Goal: Information Seeking & Learning: Understand process/instructions

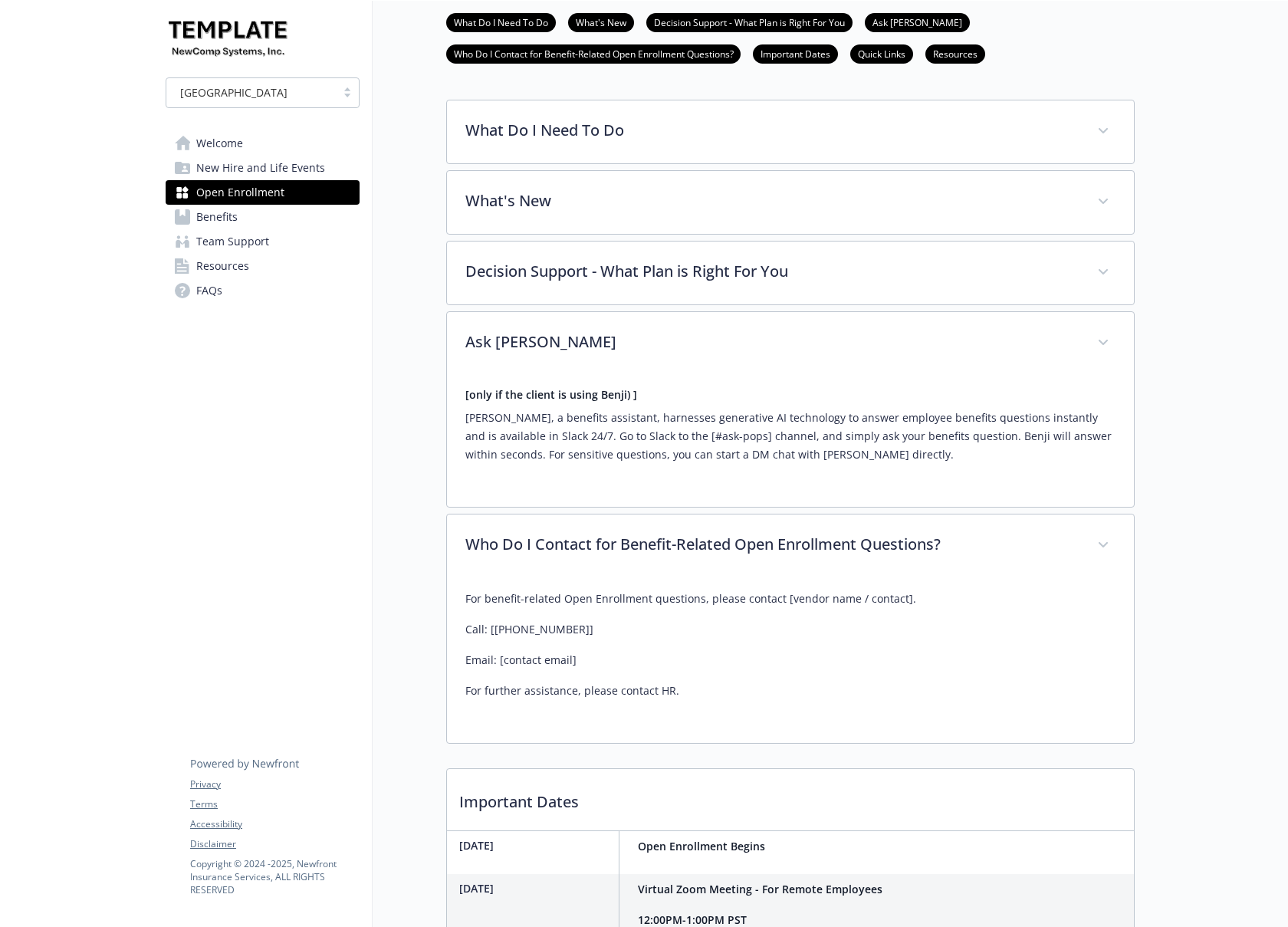
scroll to position [423, 11]
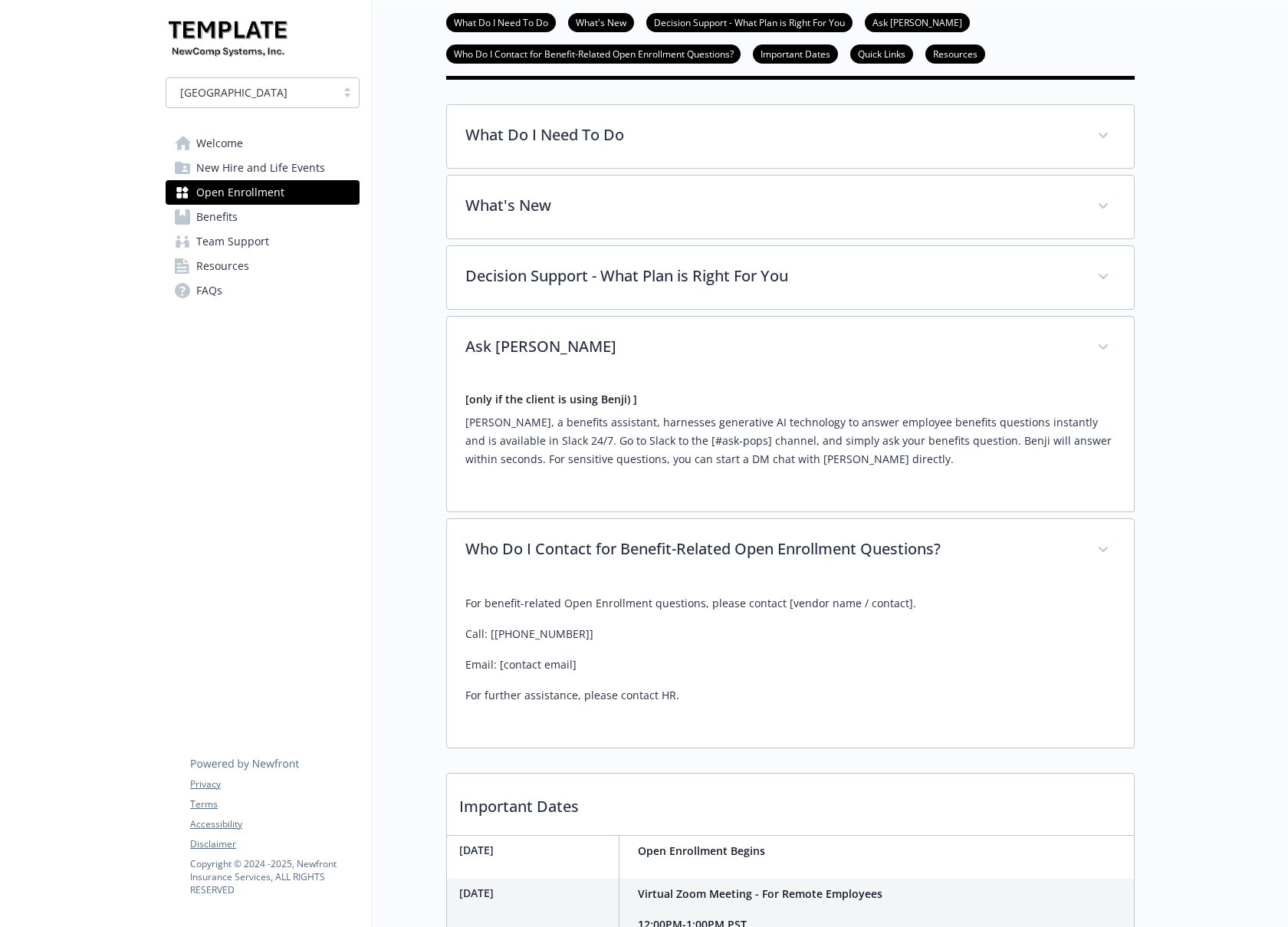
click at [220, 128] on div "[GEOGRAPHIC_DATA] Welcome New Hire and Life Events Open Enrollment Benefits Tea…" at bounding box center [262, 190] width 194 height 226
click at [221, 140] on span "Welcome" at bounding box center [220, 143] width 47 height 24
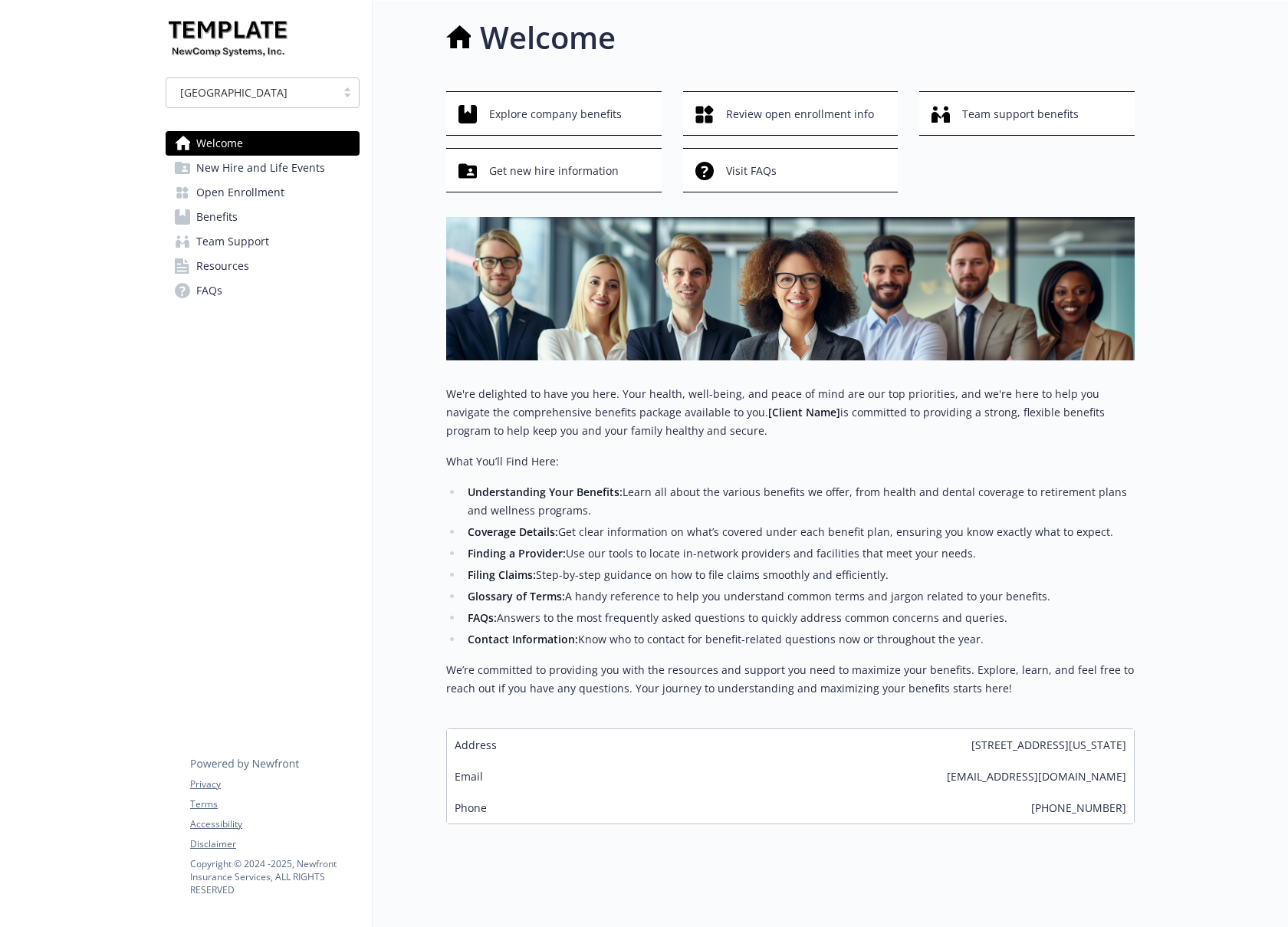
scroll to position [0, 11]
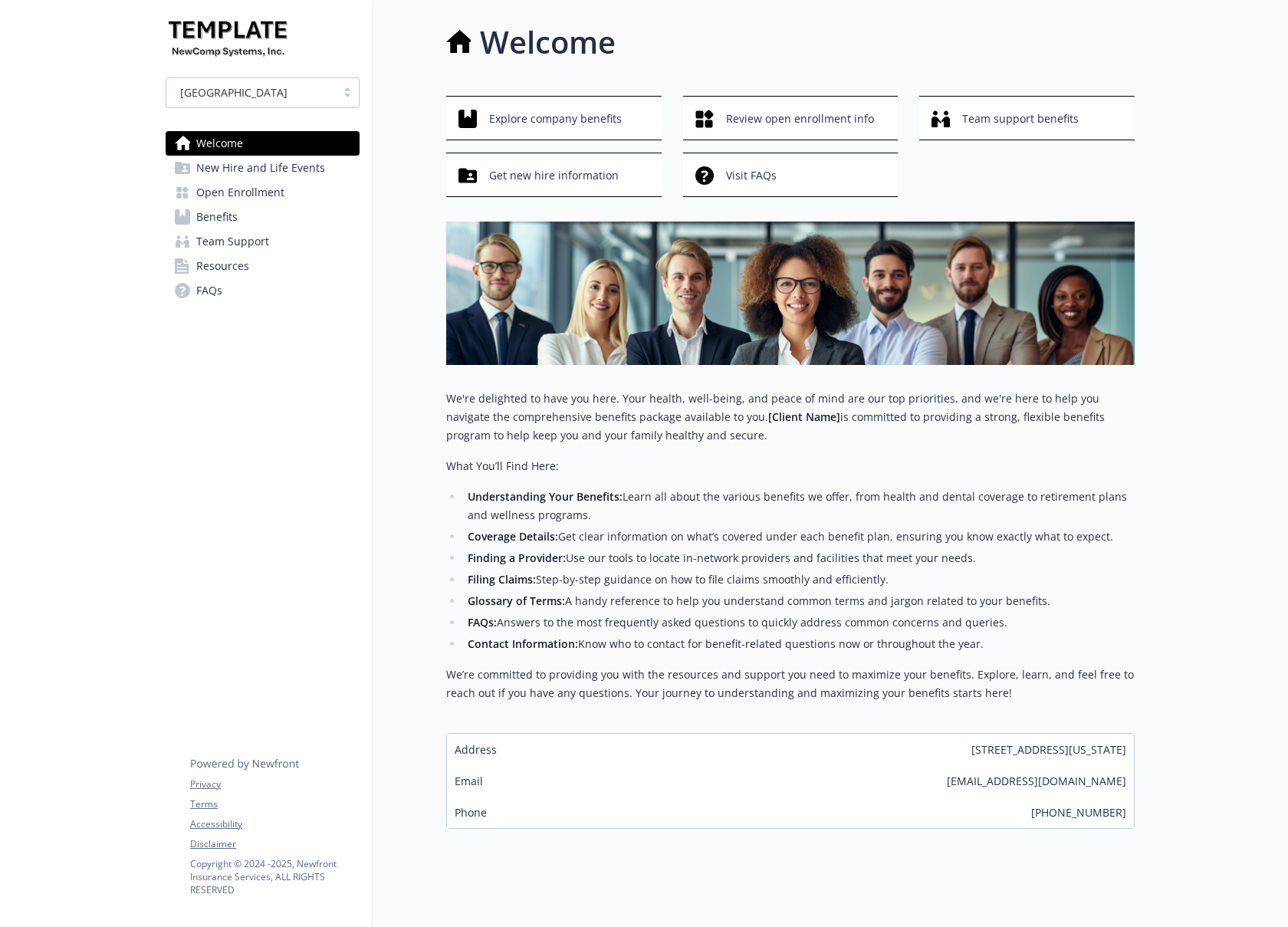
click at [227, 193] on span "Open Enrollment" at bounding box center [240, 192] width 88 height 24
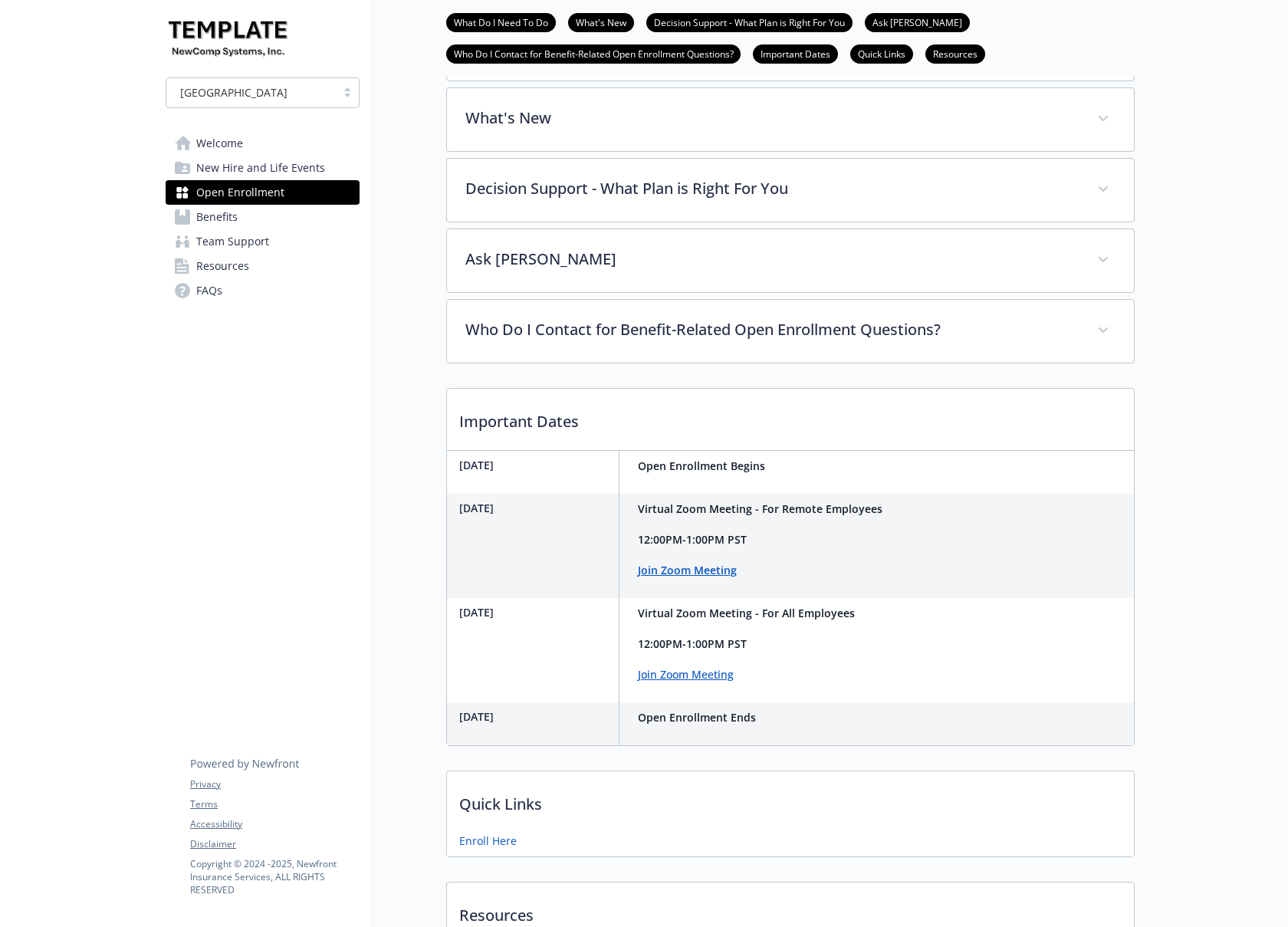
scroll to position [509, 11]
click at [215, 261] on span "Resources" at bounding box center [222, 266] width 53 height 24
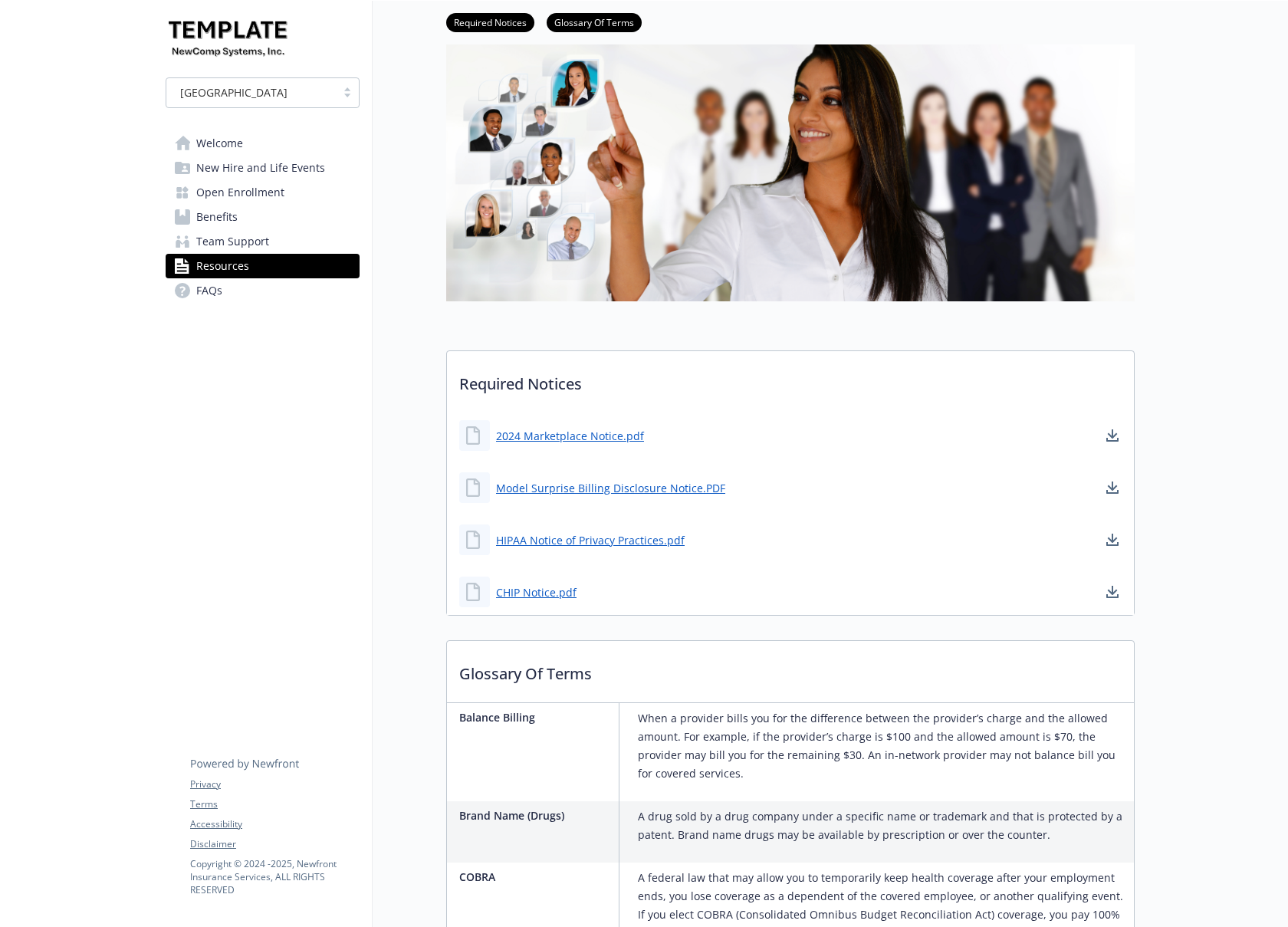
scroll to position [0, 11]
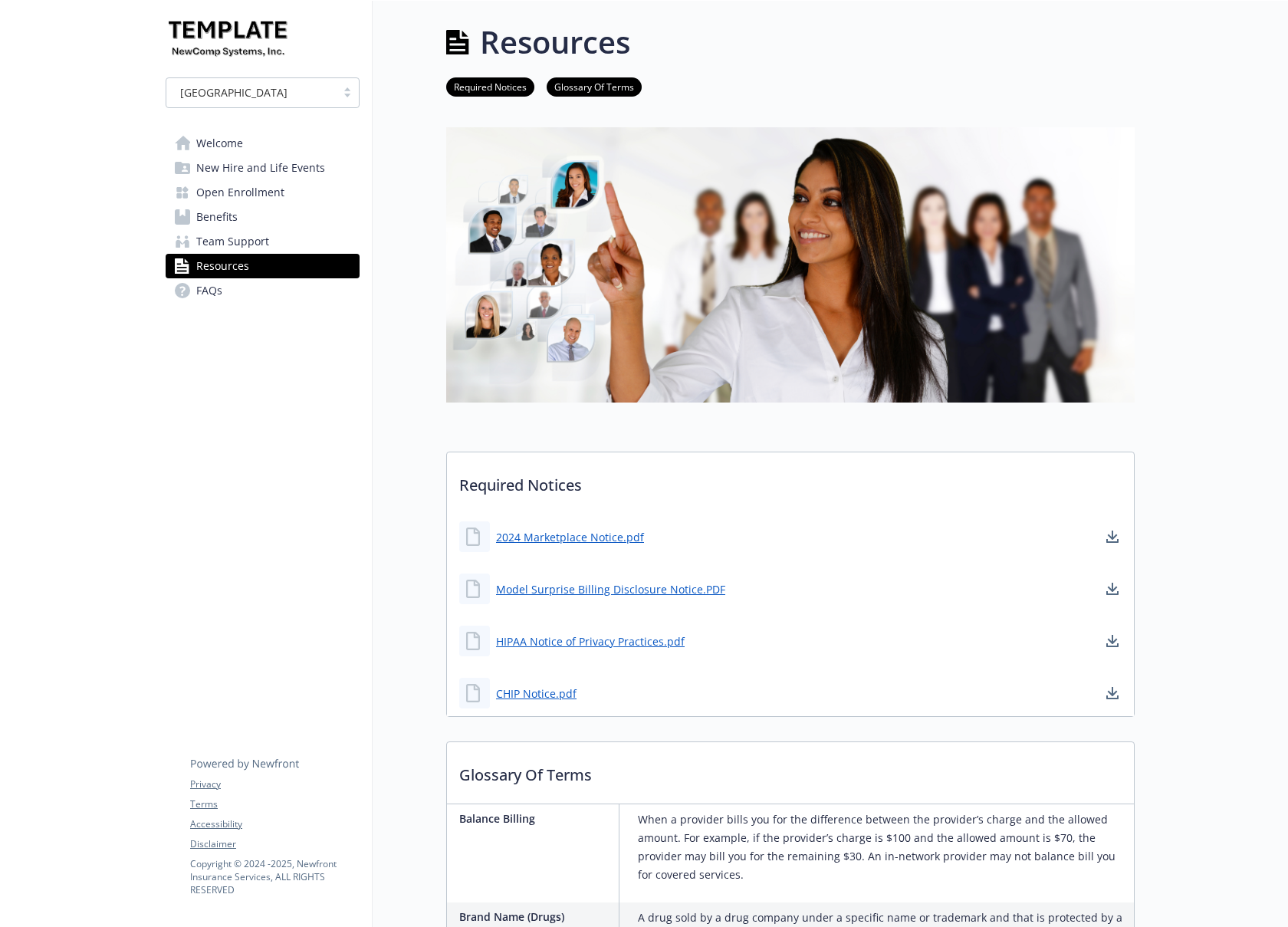
click at [216, 188] on span "Open Enrollment" at bounding box center [240, 192] width 88 height 24
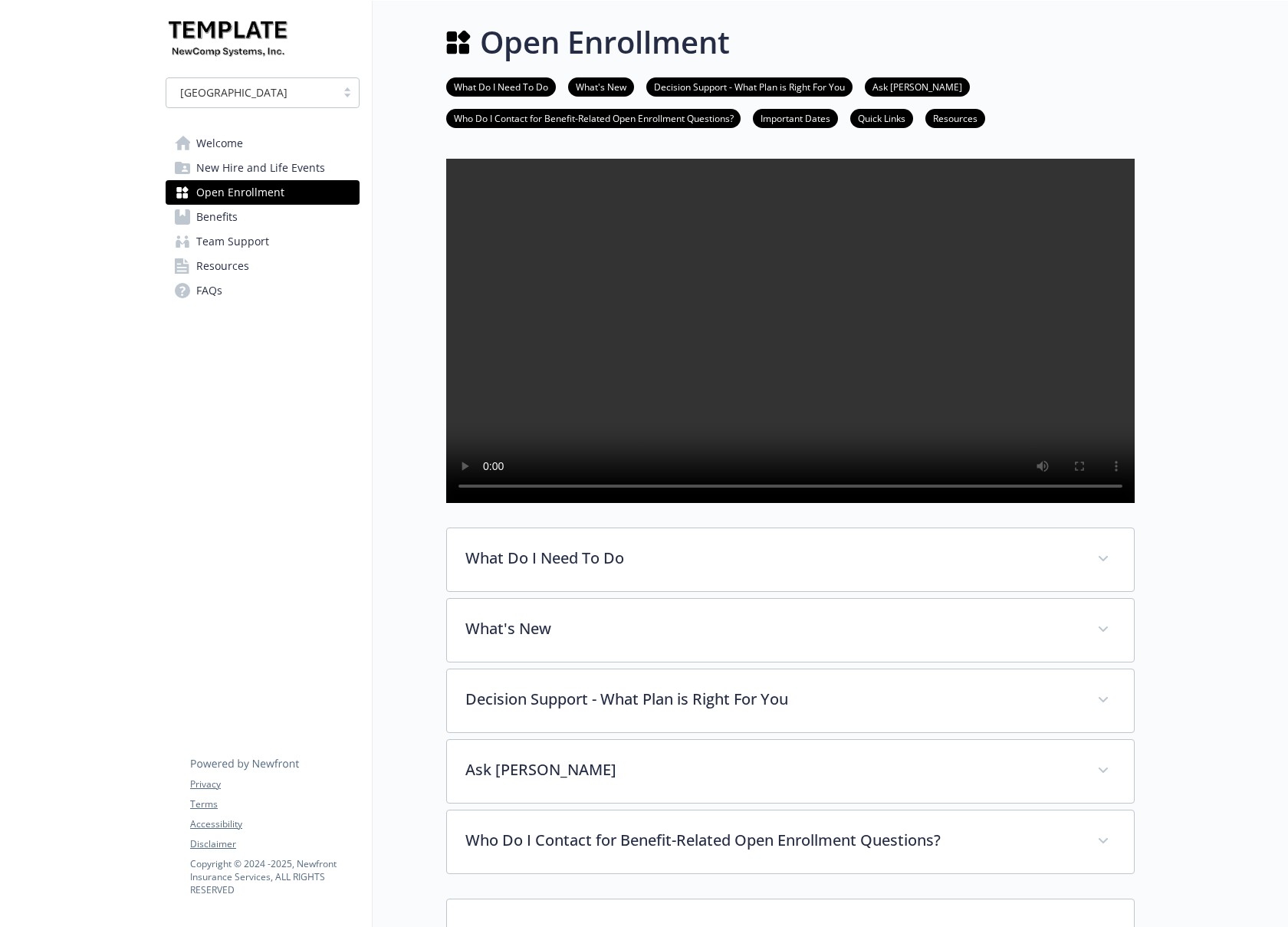
click at [785, 115] on link "Important Dates" at bounding box center [795, 117] width 85 height 15
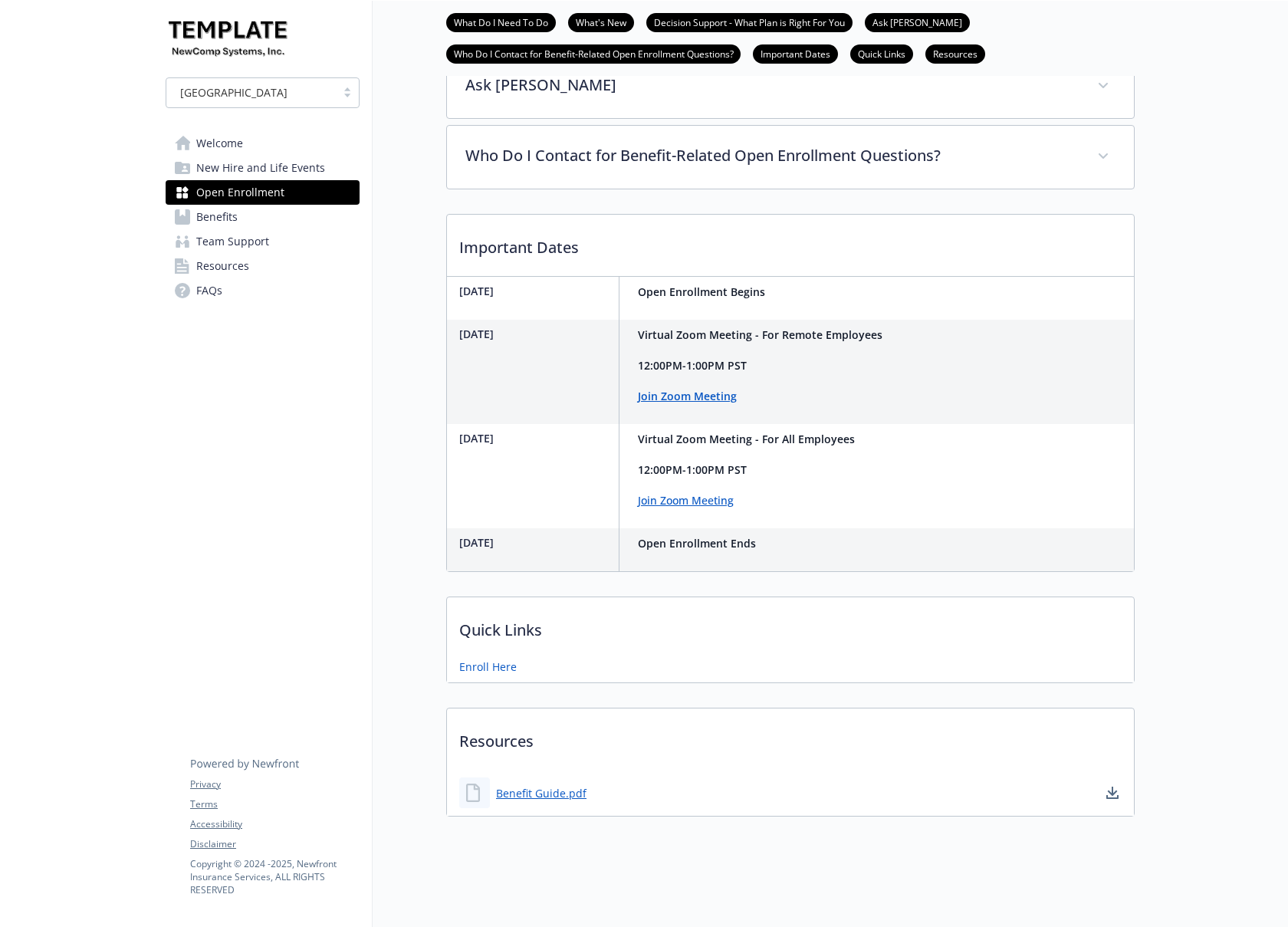
scroll to position [739, 11]
click at [198, 214] on span "Benefits" at bounding box center [217, 217] width 41 height 24
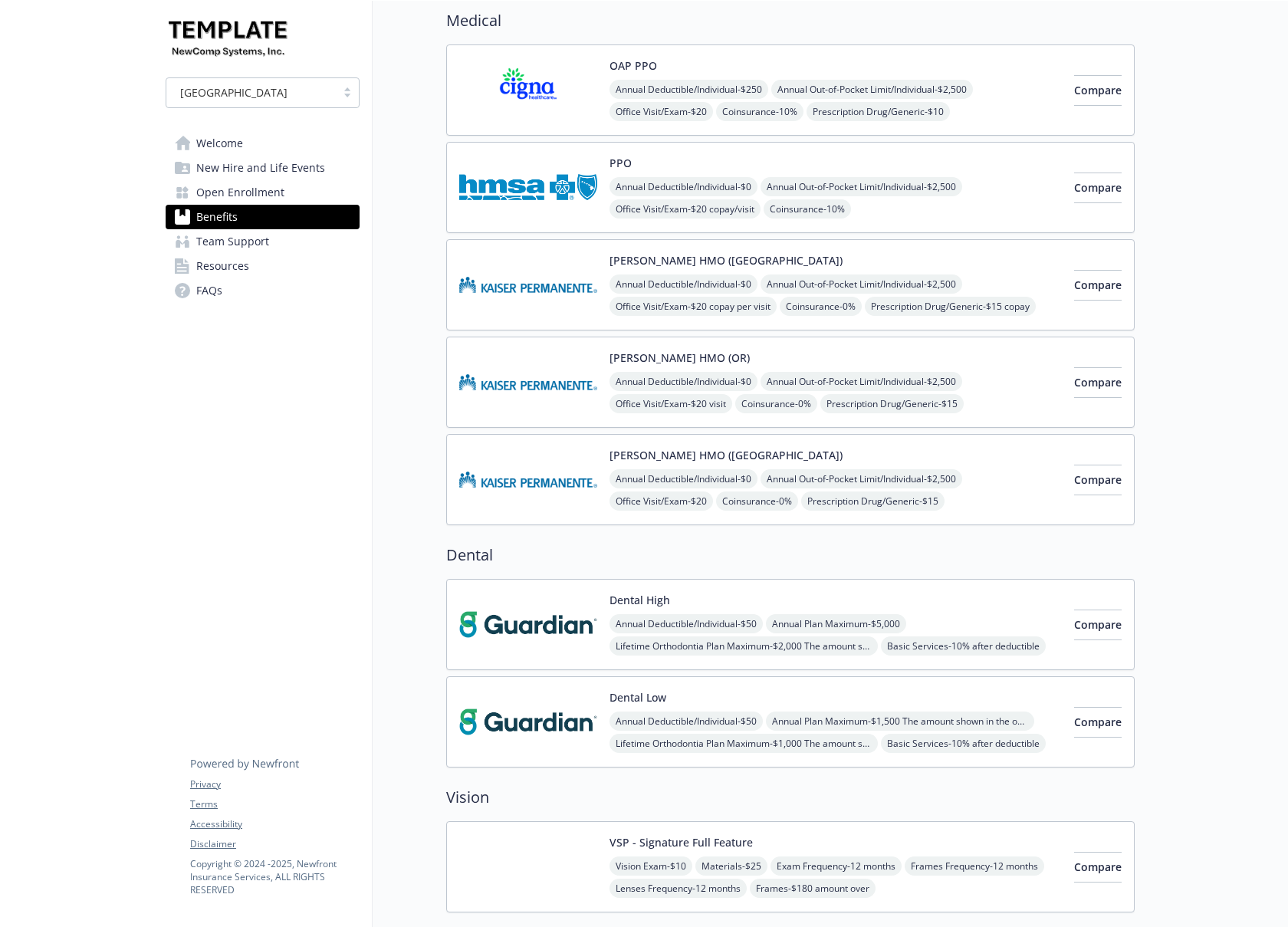
scroll to position [49, 11]
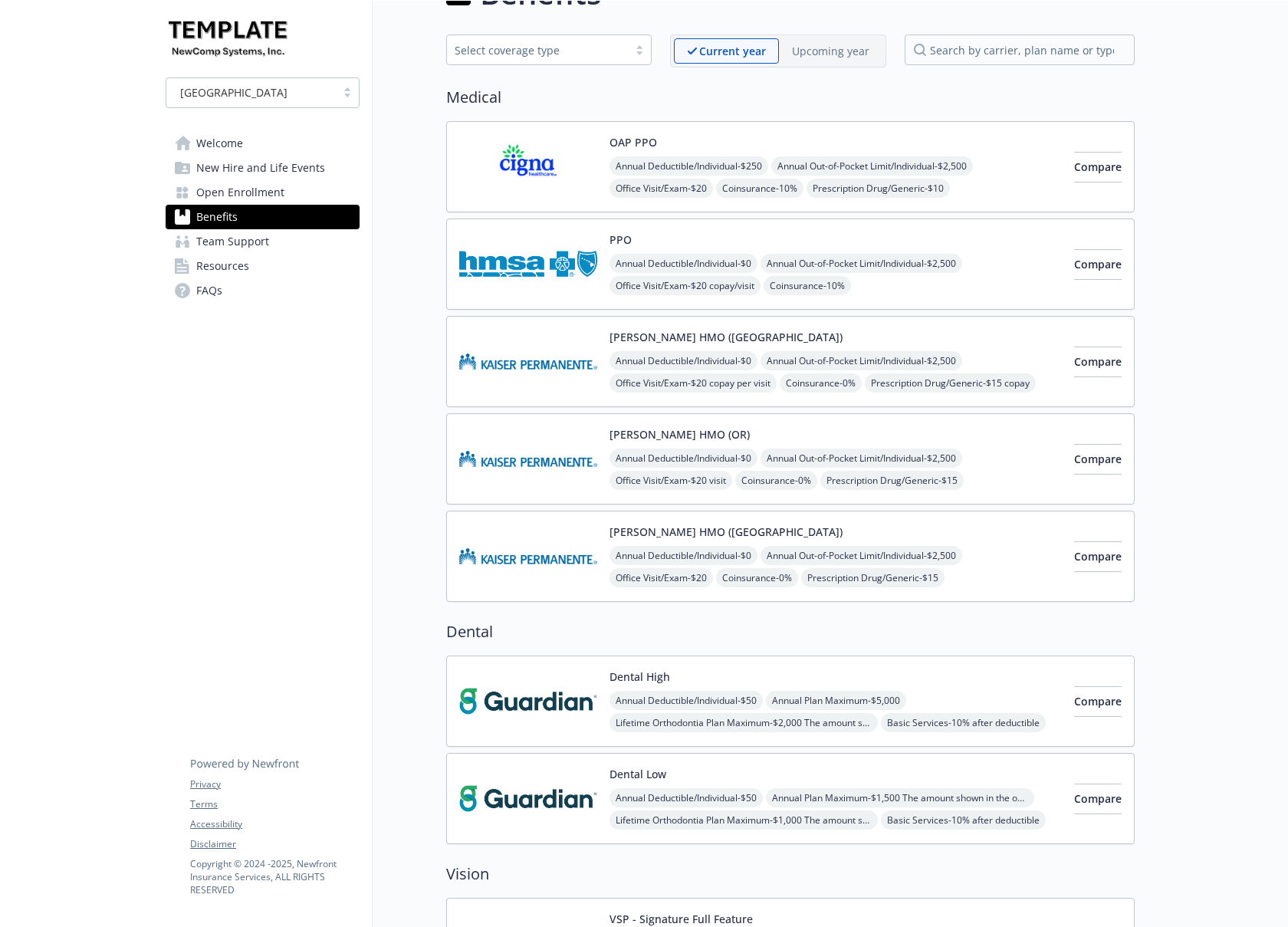
click at [233, 190] on span "Open Enrollment" at bounding box center [240, 192] width 88 height 24
